Goal: Task Accomplishment & Management: Manage account settings

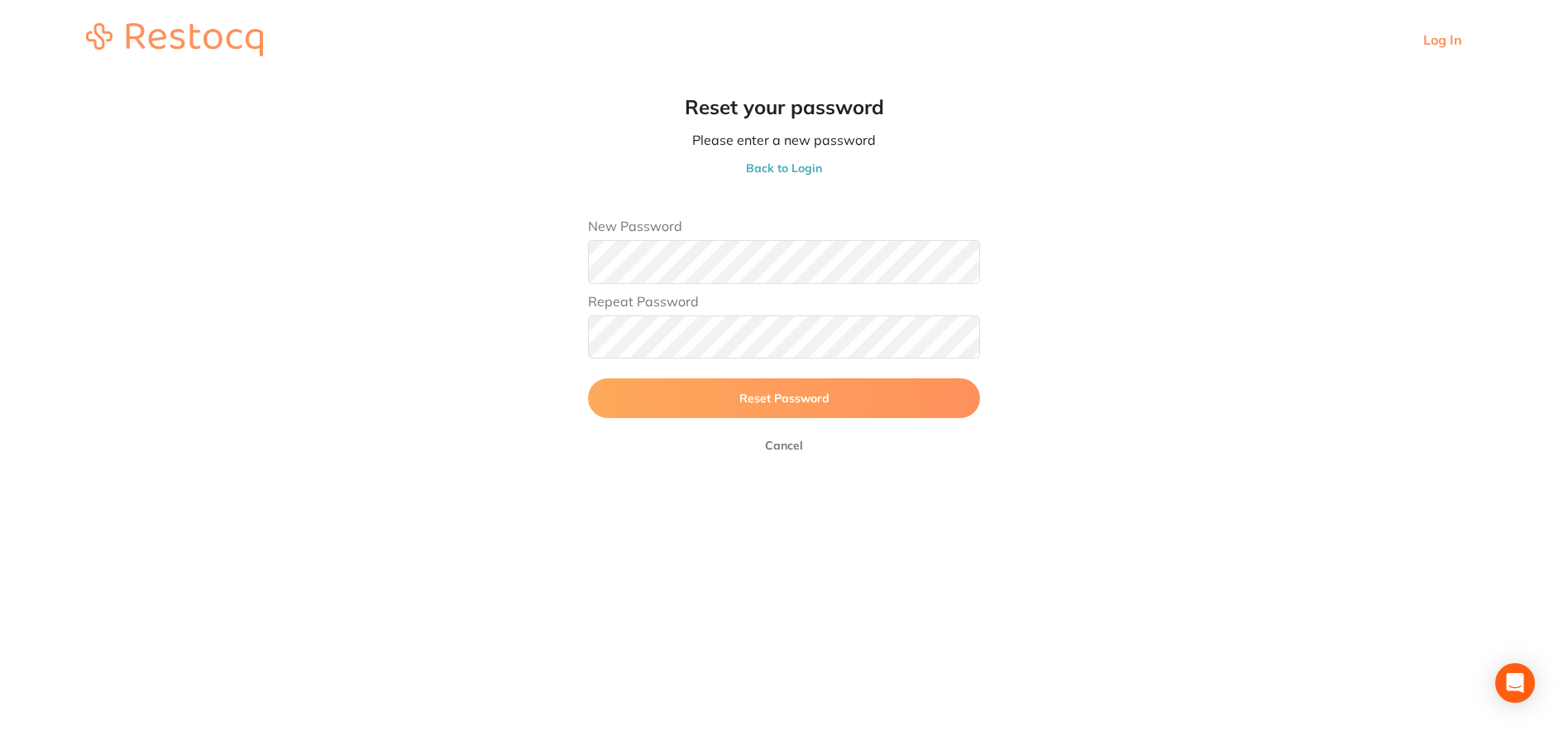
click at [784, 397] on span "Reset Password" at bounding box center [784, 397] width 90 height 15
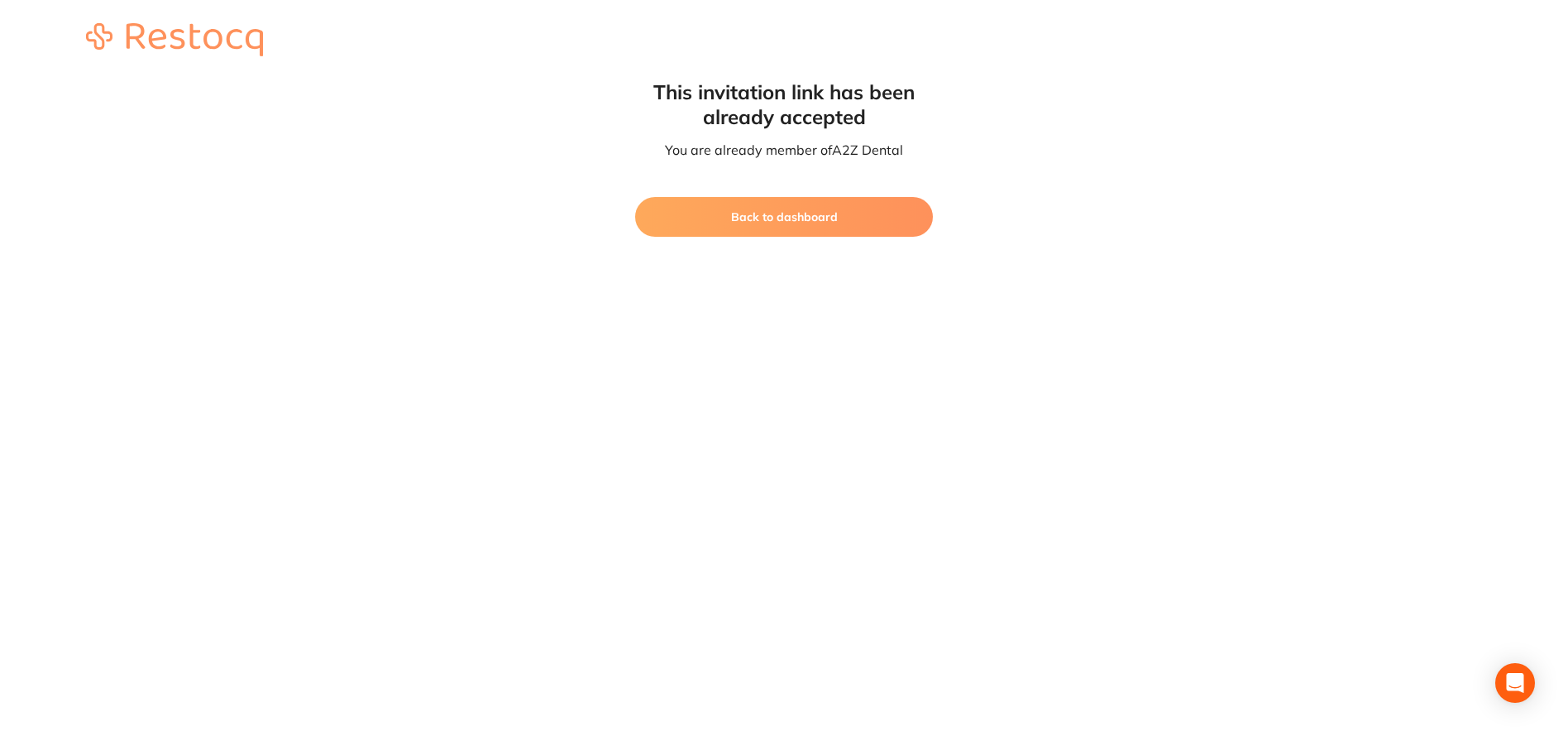
click at [770, 210] on button "Back to dashboard" at bounding box center [784, 217] width 298 height 40
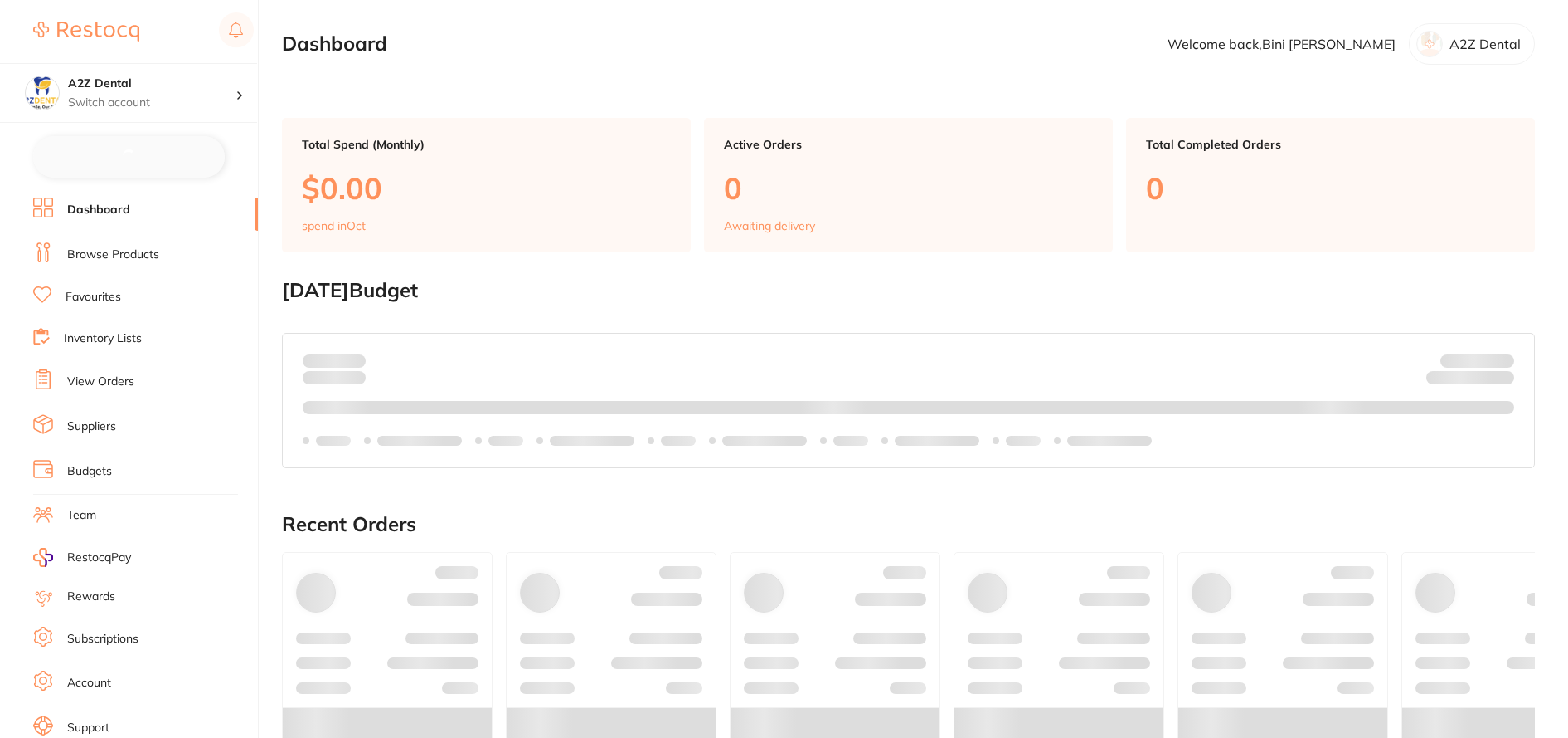
checkbox input "false"
